Goal: Transaction & Acquisition: Purchase product/service

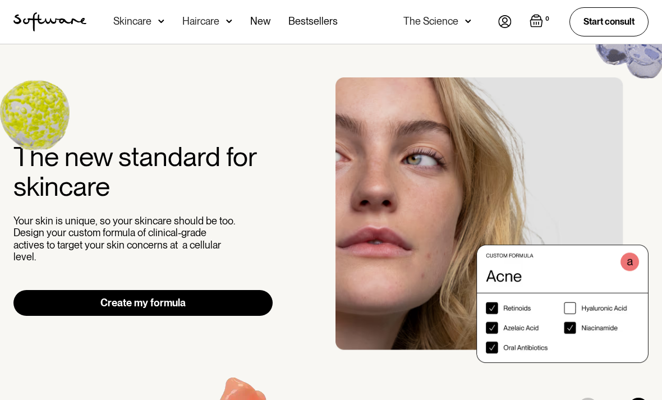
scroll to position [39, 0]
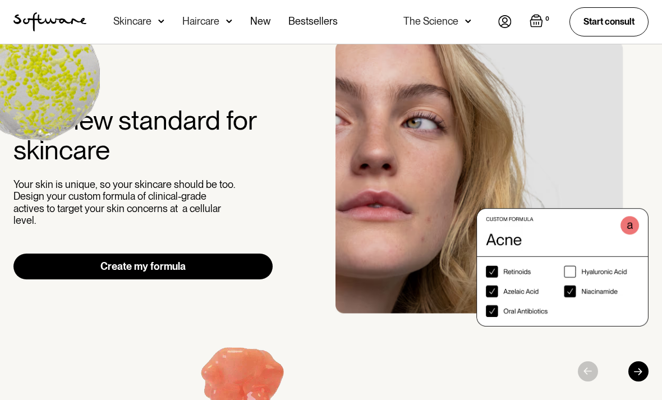
click at [52, 255] on link "Create my formula" at bounding box center [142, 266] width 259 height 26
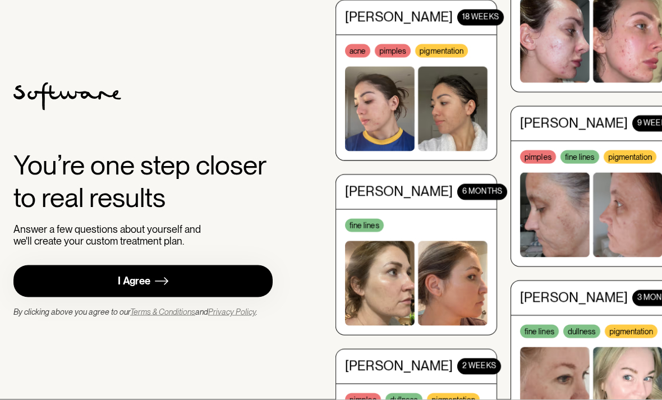
scroll to position [36, 0]
click at [55, 265] on link "I Agree" at bounding box center [142, 281] width 259 height 32
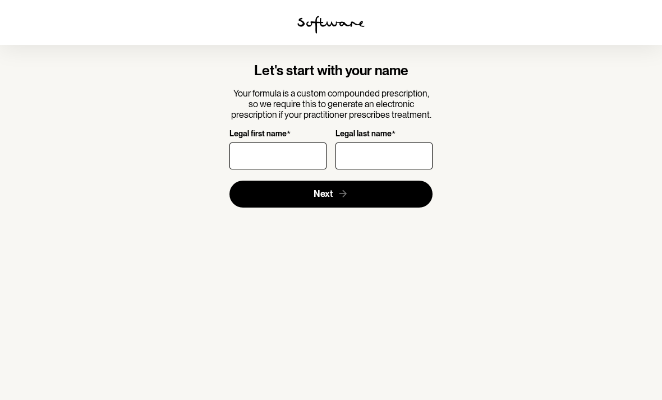
click at [264, 155] on input "Legal first name *" at bounding box center [277, 155] width 97 height 27
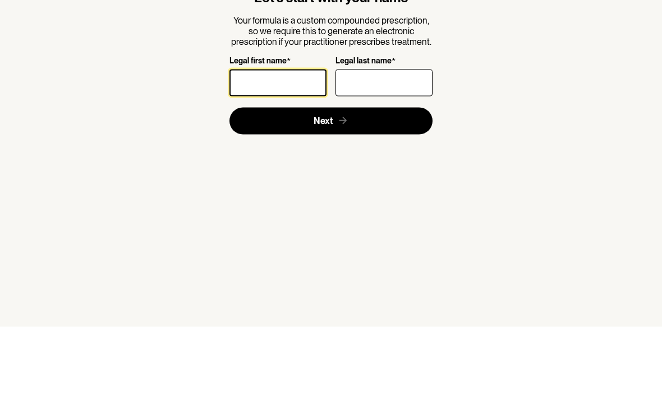
type input "Samantha"
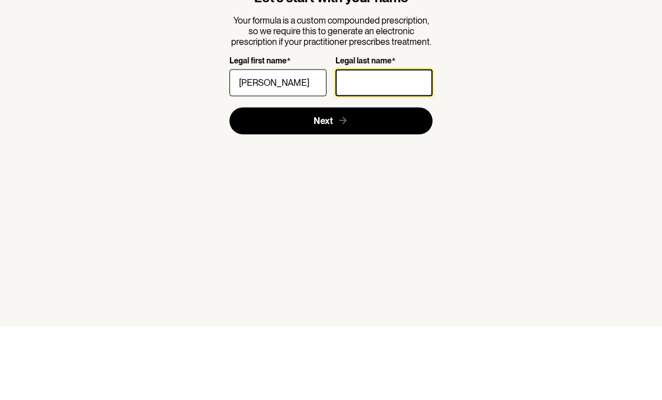
click at [395, 142] on input "Legal last name *" at bounding box center [383, 155] width 97 height 27
type input "Tang"
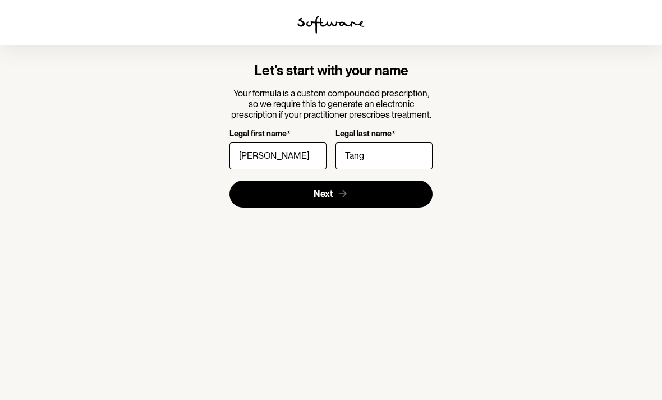
click at [266, 181] on button "Next" at bounding box center [331, 194] width 204 height 27
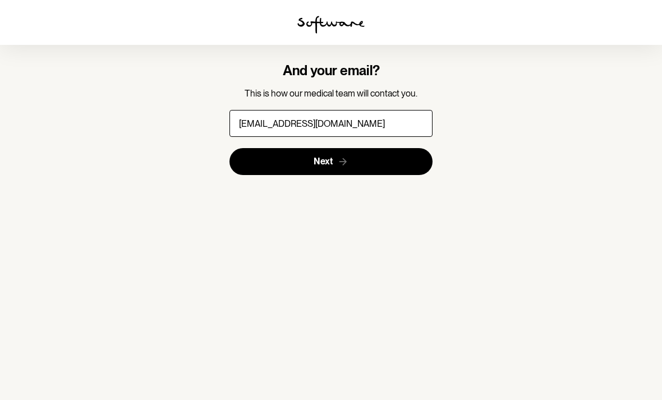
type input "80tsamantha@gmail.com"
click at [295, 148] on button "Next" at bounding box center [331, 161] width 204 height 27
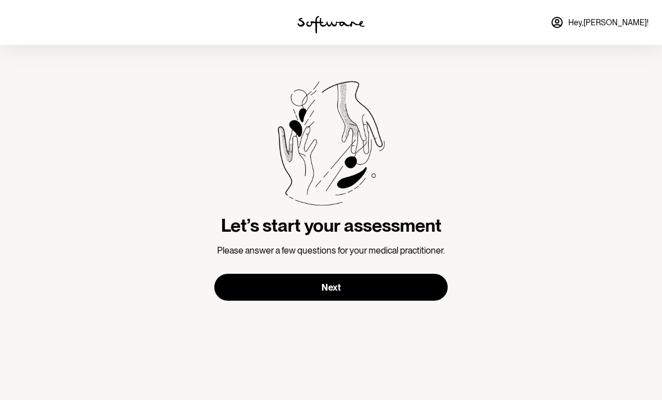
click at [228, 284] on button "Next" at bounding box center [330, 287] width 233 height 27
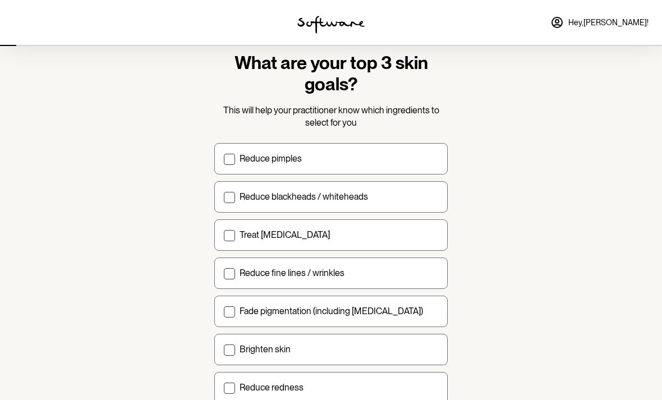
scroll to position [34, 0]
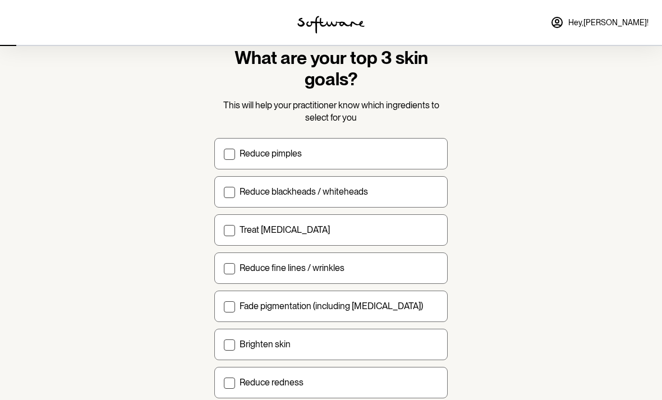
click at [225, 227] on span at bounding box center [229, 230] width 11 height 11
click at [224, 229] on input "Treat acne scarring" at bounding box center [223, 229] width 1 height 1
checkbox input "true"
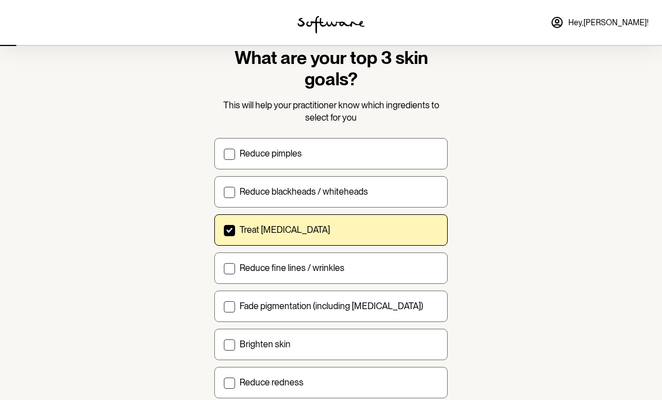
click at [230, 149] on span at bounding box center [229, 154] width 11 height 11
click at [224, 153] on input "Reduce pimples" at bounding box center [223, 153] width 1 height 1
checkbox input "true"
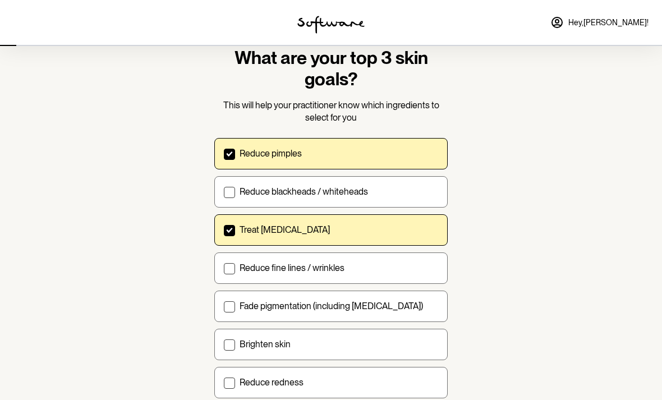
click at [235, 197] on label "Reduce blackheads / whiteheads" at bounding box center [330, 191] width 233 height 31
click at [224, 192] on input "Reduce blackheads / whiteheads" at bounding box center [223, 191] width 1 height 1
checkbox input "true"
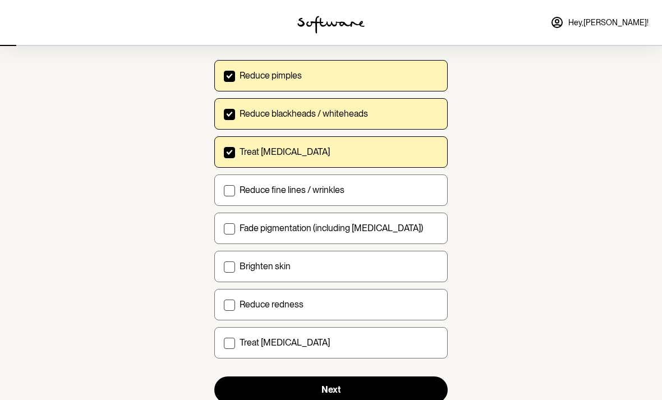
scroll to position [114, 0]
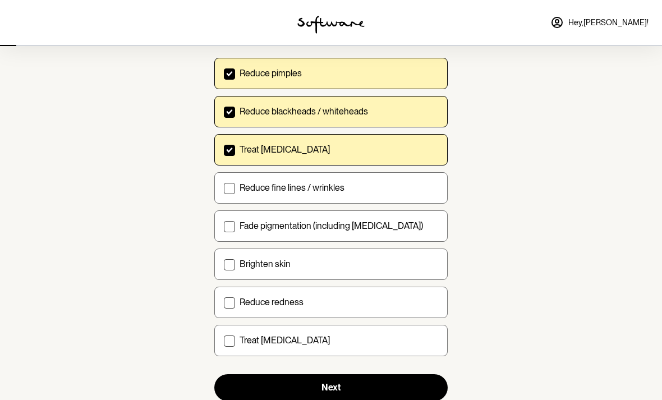
click at [230, 228] on span at bounding box center [229, 226] width 11 height 11
click at [224, 226] on input "Fade pigmentation (including melasma)" at bounding box center [223, 225] width 1 height 1
checkbox input "true"
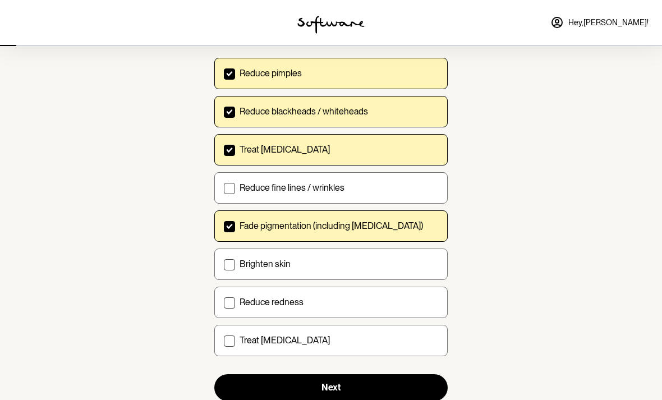
click at [221, 269] on label "Brighten skin" at bounding box center [330, 263] width 233 height 31
click at [223, 264] on input "Brighten skin" at bounding box center [223, 264] width 1 height 1
checkbox input "true"
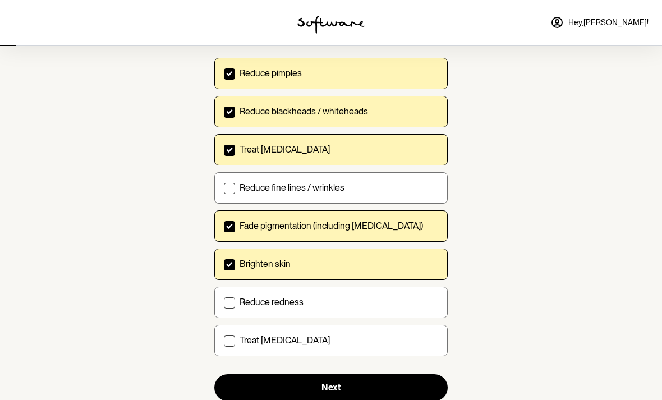
click at [228, 348] on label "Treat dry skin" at bounding box center [330, 340] width 233 height 31
click at [224, 340] on input "Treat dry skin" at bounding box center [223, 340] width 1 height 1
checkbox input "true"
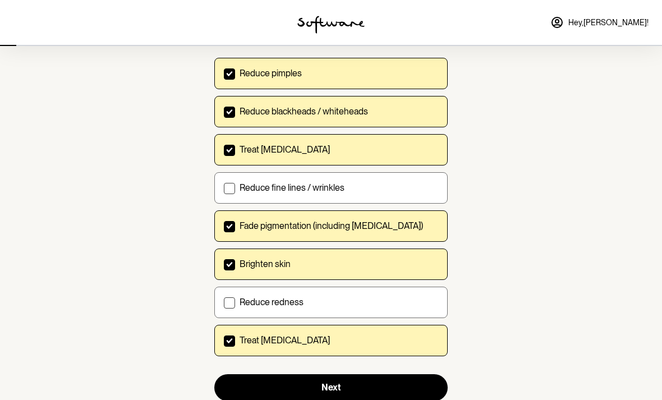
click at [262, 397] on button "Next" at bounding box center [330, 387] width 233 height 27
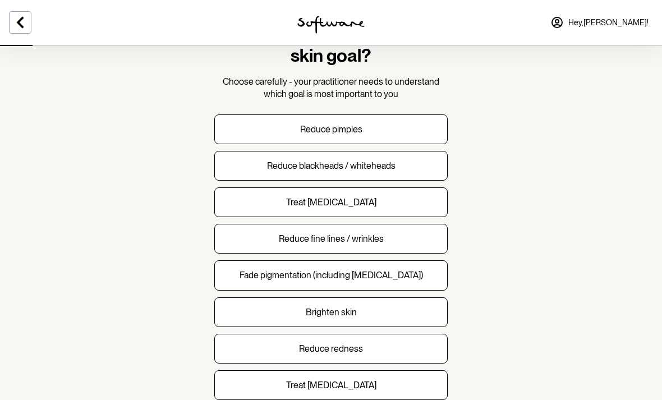
scroll to position [63, 0]
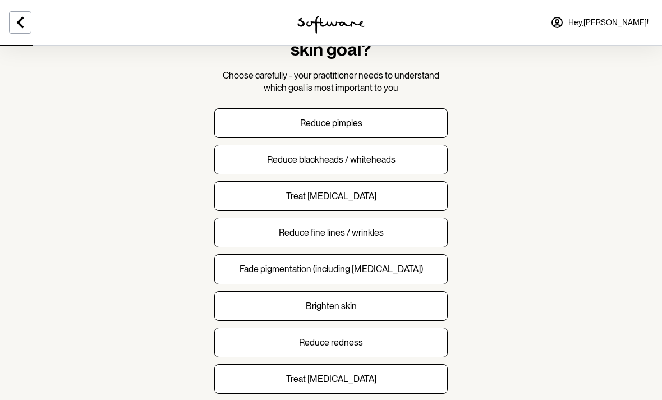
click at [224, 379] on button "Treat dry skin" at bounding box center [330, 379] width 233 height 30
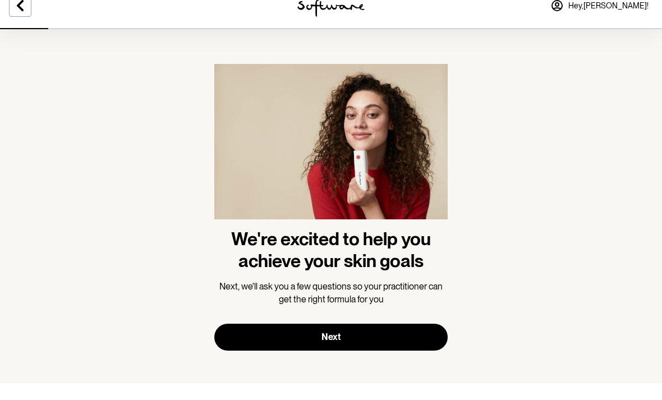
scroll to position [2, 0]
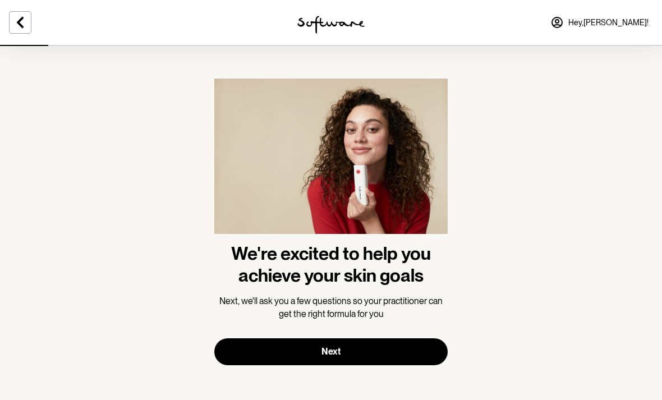
click at [233, 342] on button "Next" at bounding box center [330, 351] width 233 height 27
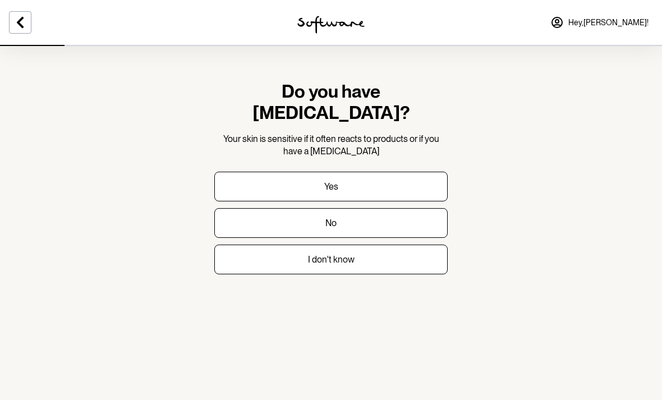
click at [235, 172] on button "Yes" at bounding box center [330, 187] width 233 height 30
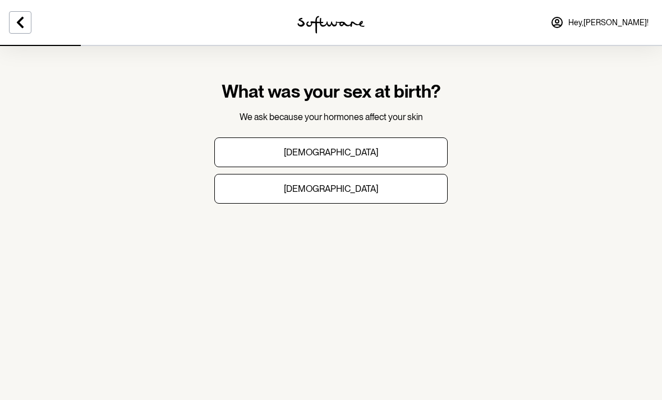
click at [252, 193] on button "Female" at bounding box center [330, 189] width 233 height 30
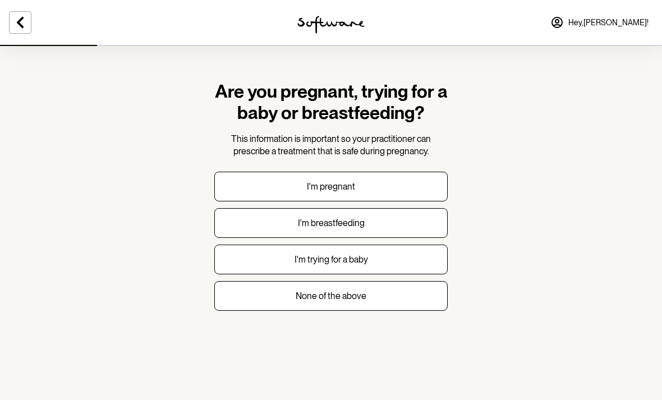
click at [255, 284] on button "None of the above" at bounding box center [330, 296] width 233 height 30
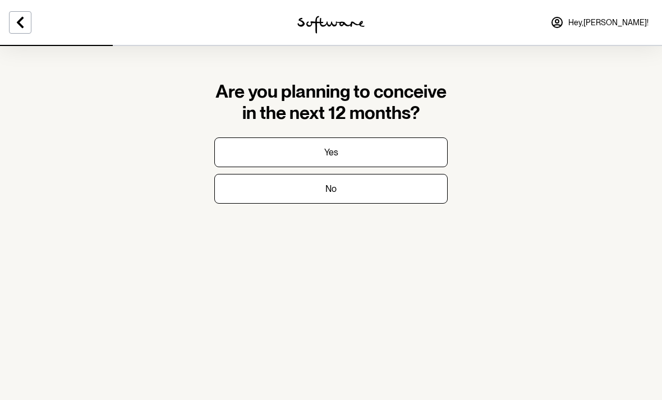
click at [240, 192] on button "No" at bounding box center [330, 189] width 233 height 30
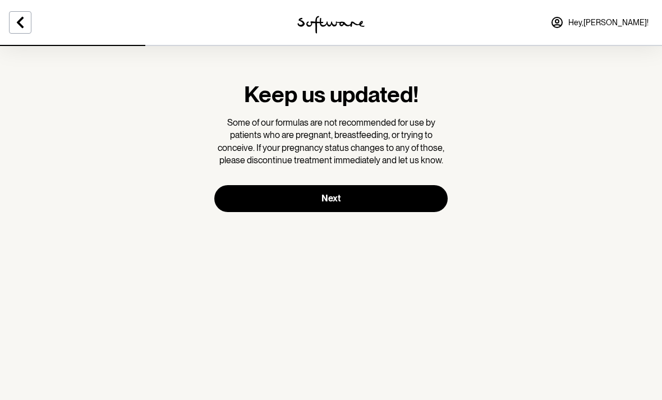
click at [247, 191] on button "Next" at bounding box center [330, 198] width 233 height 27
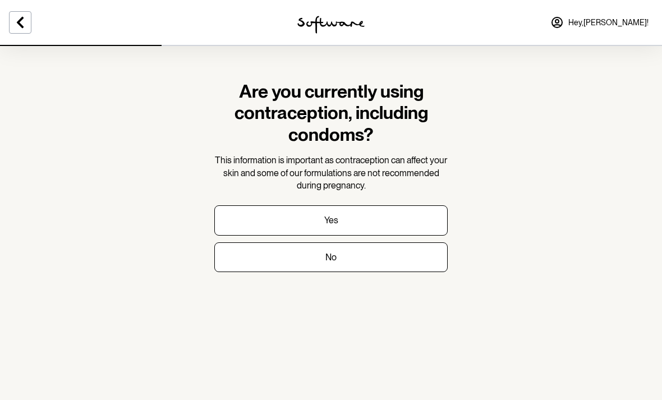
click at [234, 252] on button "No" at bounding box center [330, 257] width 233 height 30
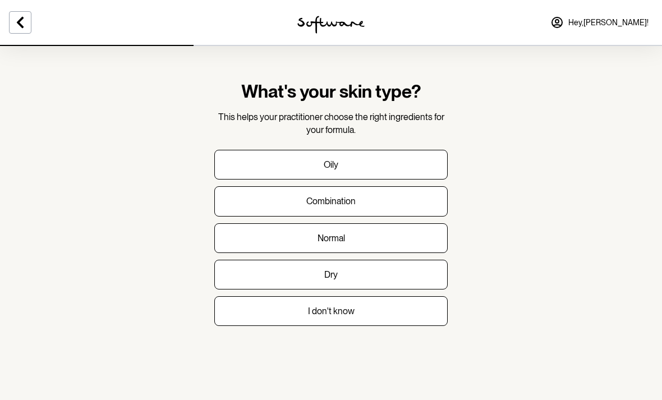
click at [247, 199] on button "Combination" at bounding box center [330, 201] width 233 height 30
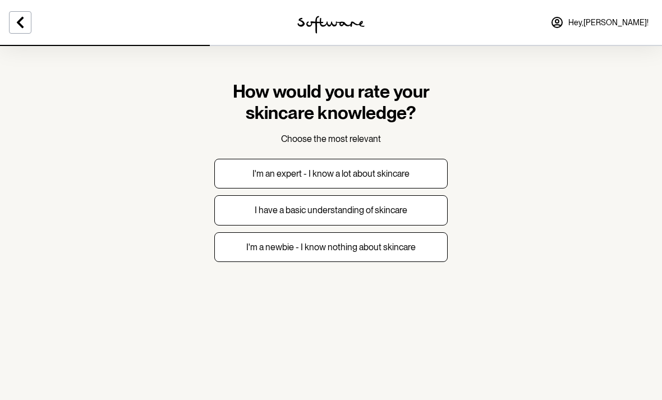
click at [230, 168] on button "I'm an expert - I know a lot about skincare" at bounding box center [330, 174] width 233 height 30
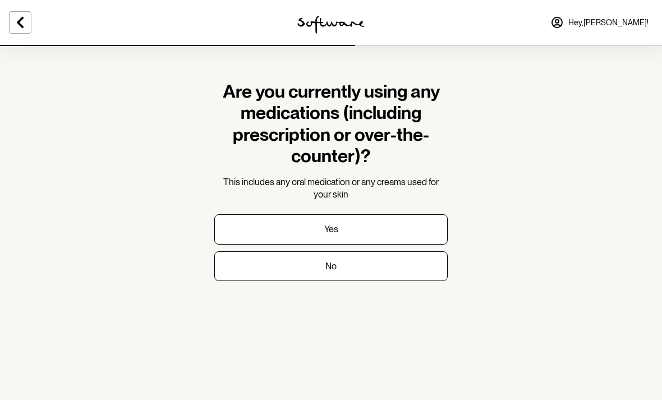
click at [253, 254] on button "No" at bounding box center [330, 266] width 233 height 30
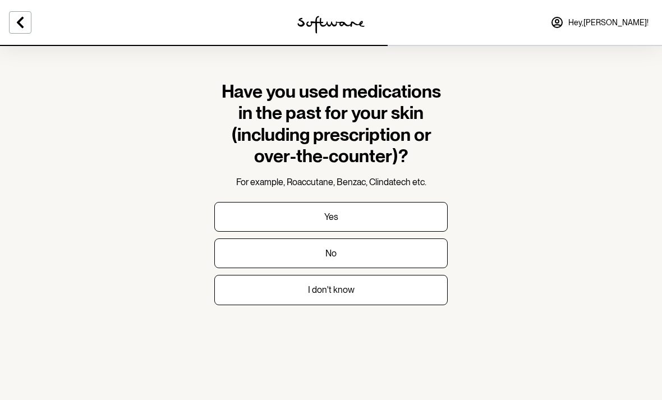
click at [242, 209] on button "Yes" at bounding box center [330, 217] width 233 height 30
click at [27, 12] on button at bounding box center [20, 22] width 22 height 22
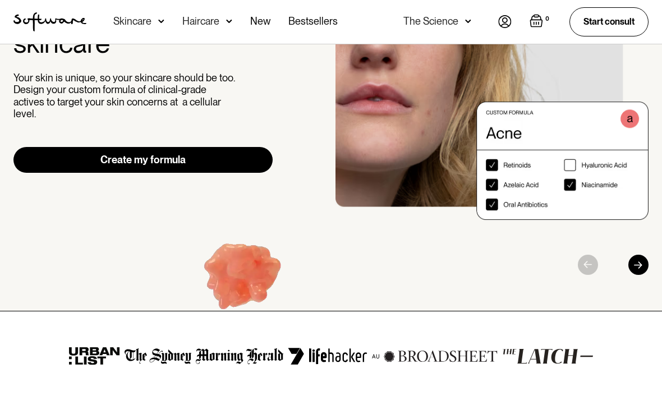
scroll to position [192, 0]
